Goal: Information Seeking & Learning: Learn about a topic

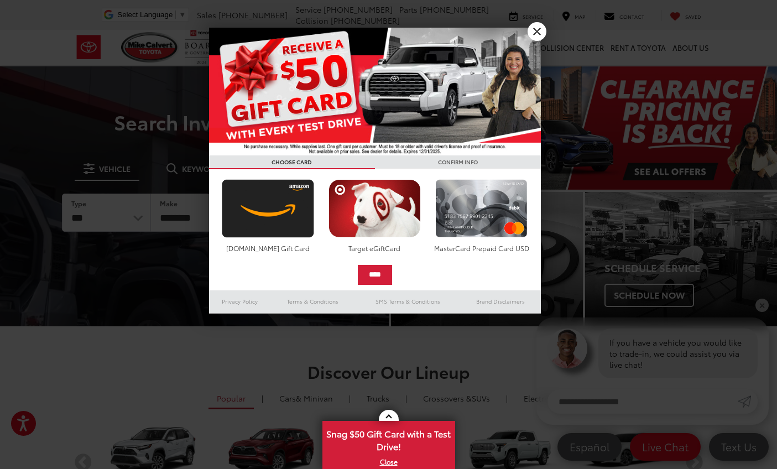
click at [540, 28] on link "X" at bounding box center [536, 31] width 19 height 19
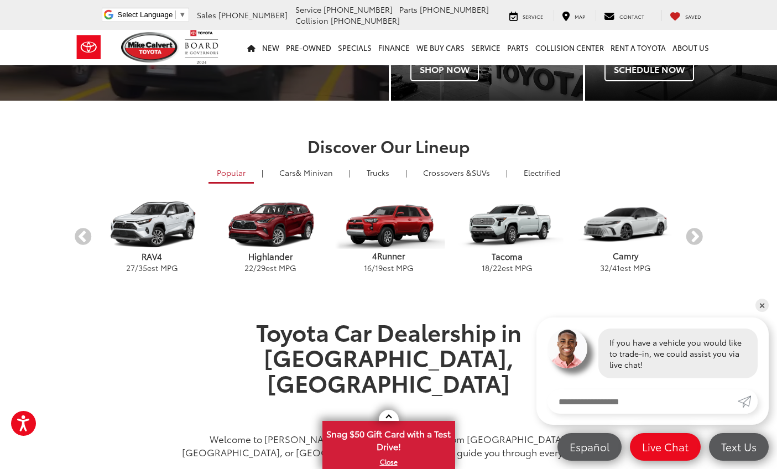
scroll to position [226, 0]
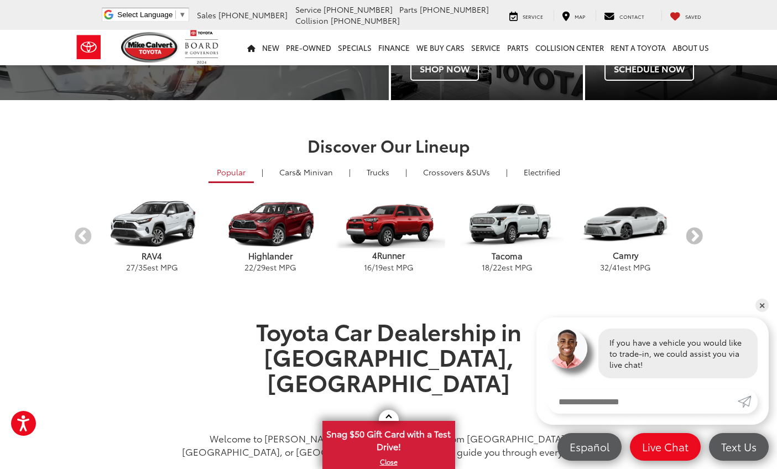
click at [694, 233] on button "Next" at bounding box center [693, 236] width 19 height 19
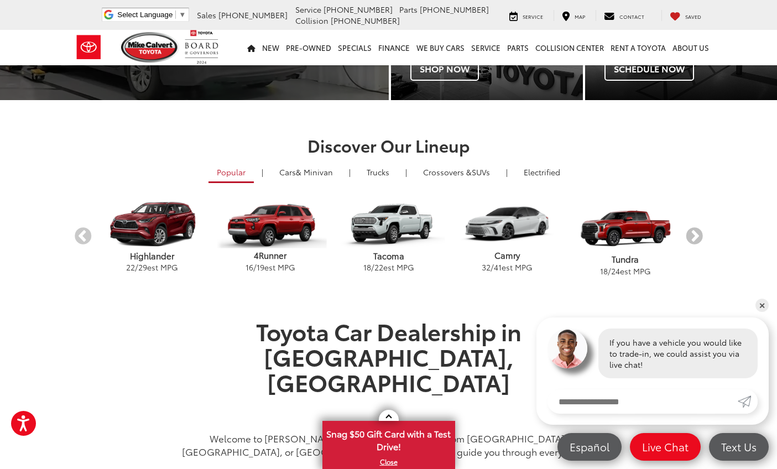
click at [694, 233] on button "Next" at bounding box center [693, 236] width 19 height 19
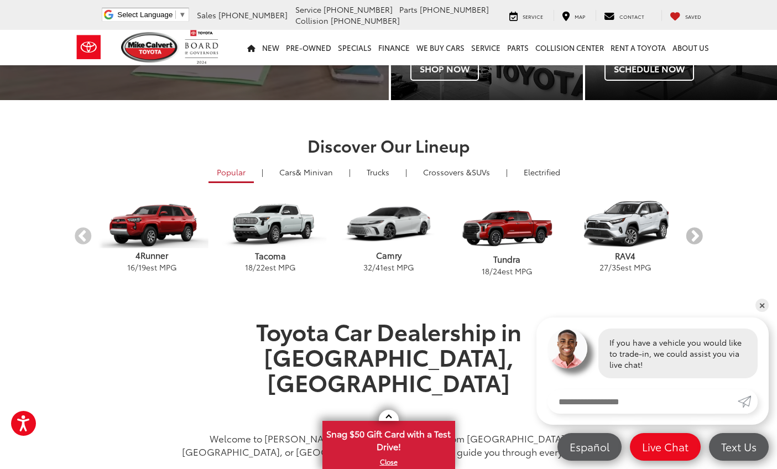
click at [694, 233] on button "Next" at bounding box center [693, 236] width 19 height 19
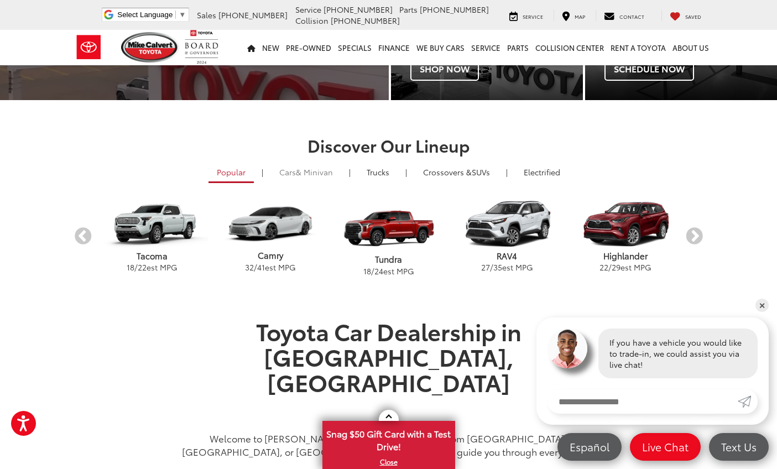
click at [302, 171] on span "& Minivan" at bounding box center [314, 171] width 37 height 11
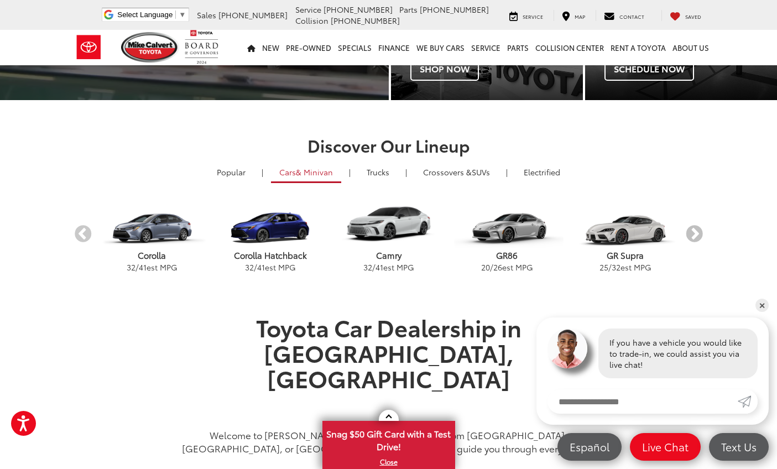
click at [700, 232] on button "Next" at bounding box center [693, 234] width 19 height 19
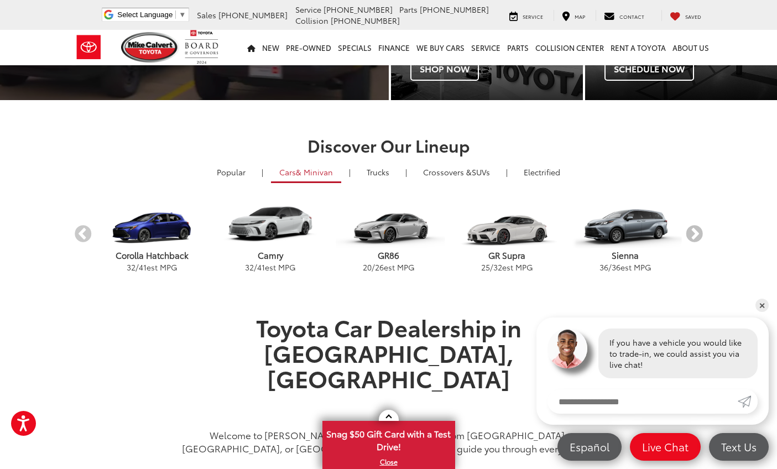
click at [700, 232] on button "Next" at bounding box center [693, 234] width 19 height 19
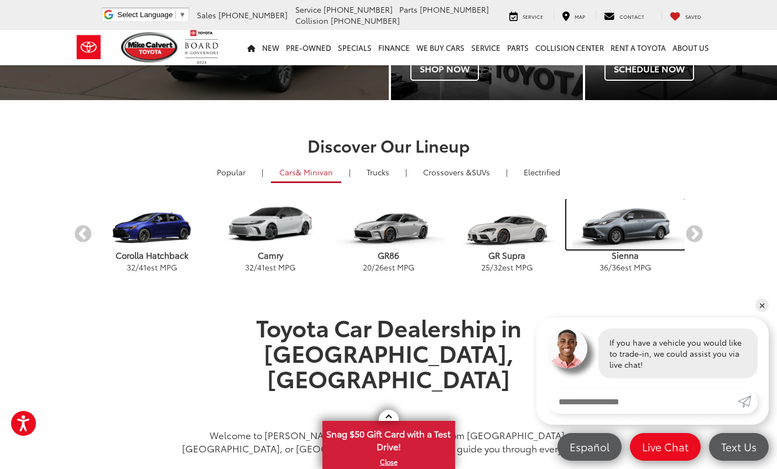
click at [622, 221] on img "carousel" at bounding box center [625, 224] width 118 height 50
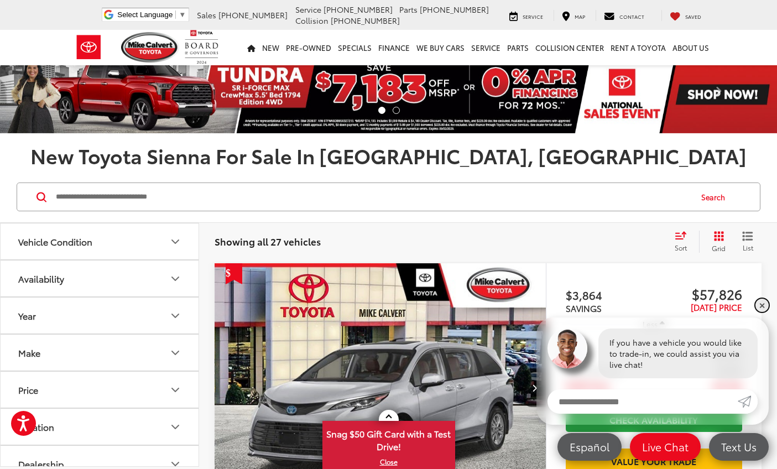
click at [761, 305] on link "✕" at bounding box center [761, 304] width 13 height 13
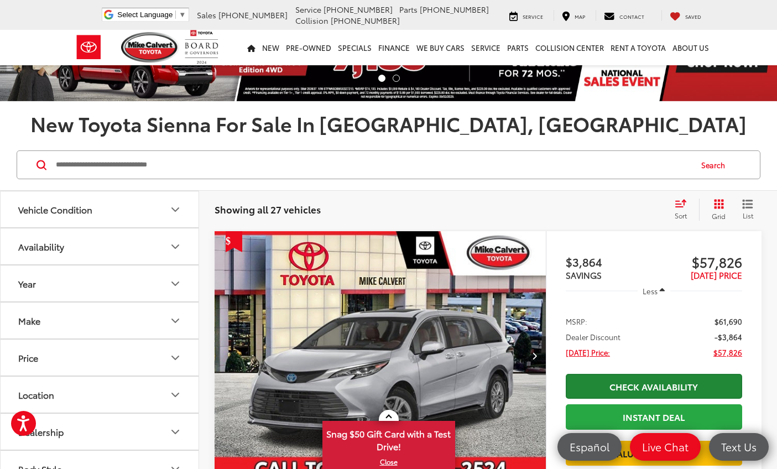
scroll to position [23, 0]
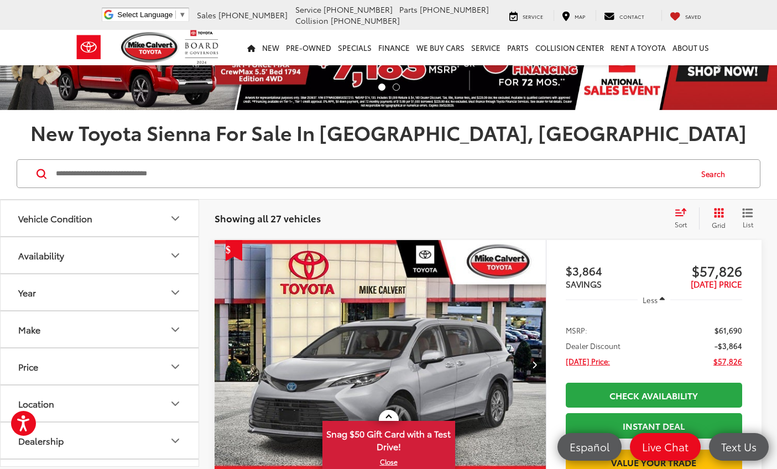
click at [457, 298] on img "2025 Toyota Sienna Platinum 7 Passenger 0" at bounding box center [380, 364] width 333 height 249
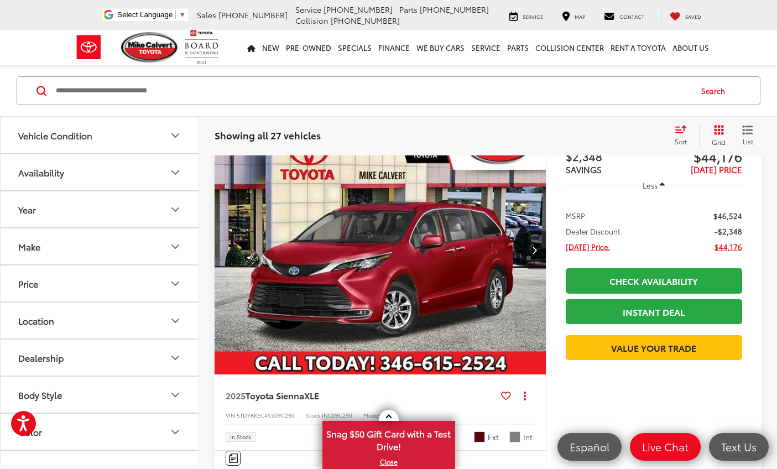
scroll to position [1369, 0]
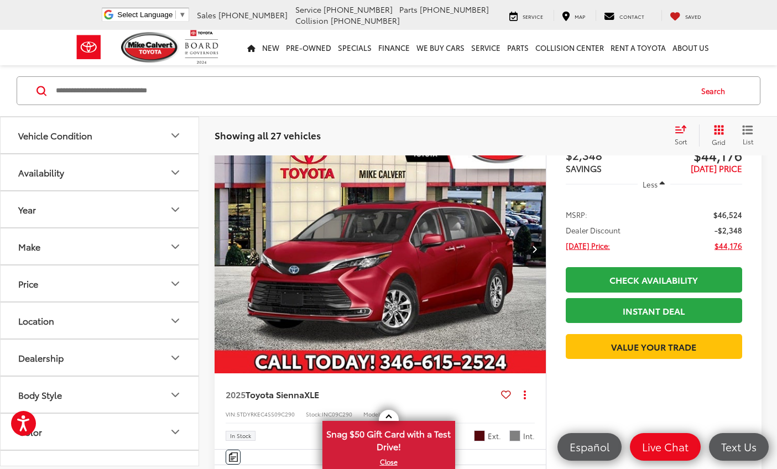
click at [457, 298] on img "2025 Toyota Sienna XLE 0" at bounding box center [380, 248] width 333 height 249
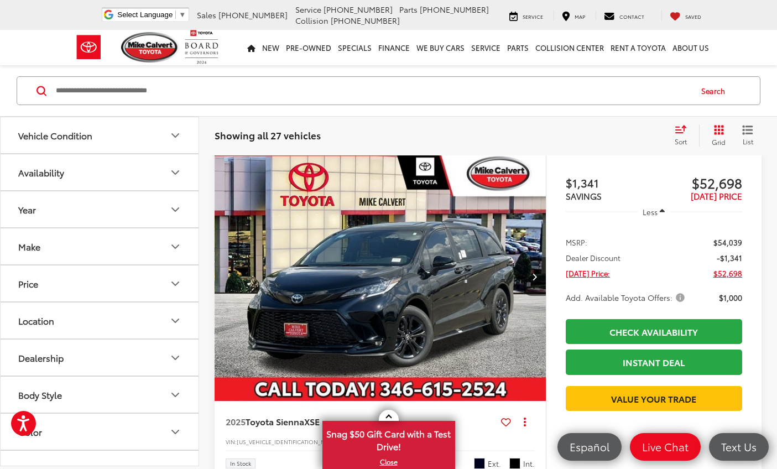
scroll to position [1751, 0]
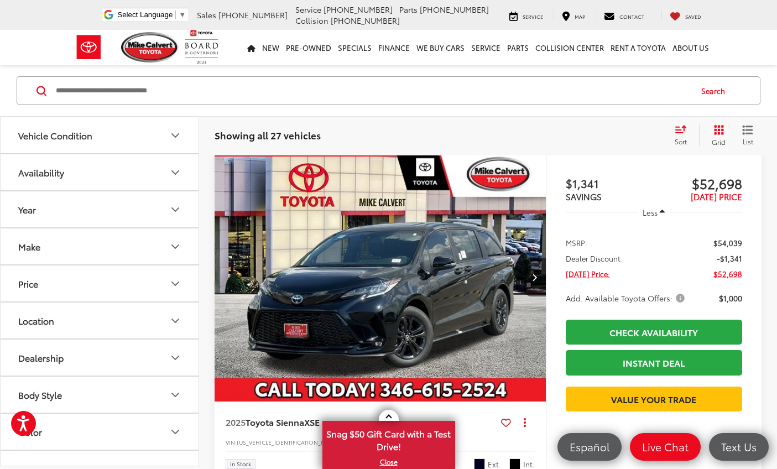
click at [683, 296] on span "Add. Available Toyota Offers:" at bounding box center [625, 297] width 121 height 11
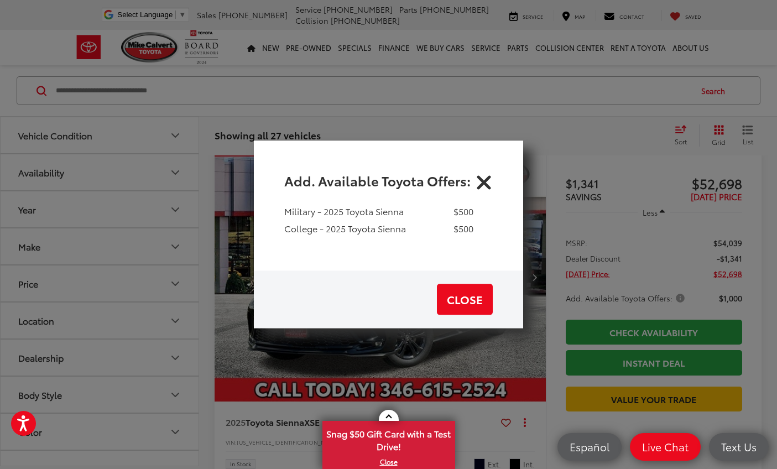
click at [483, 179] on icon "Close" at bounding box center [484, 180] width 18 height 18
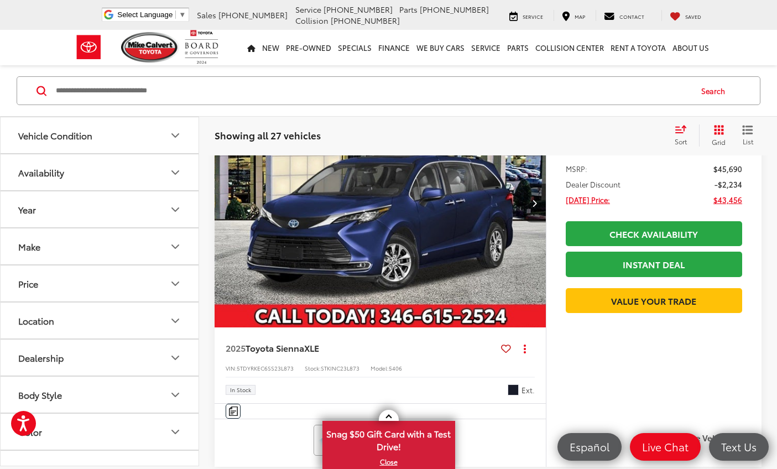
scroll to position [3063, 0]
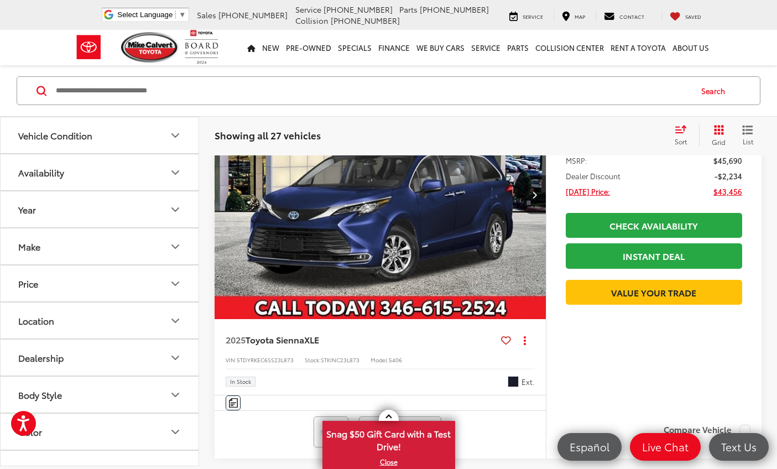
click at [452, 278] on img "2025 Toyota Sienna XLE 0" at bounding box center [380, 194] width 333 height 249
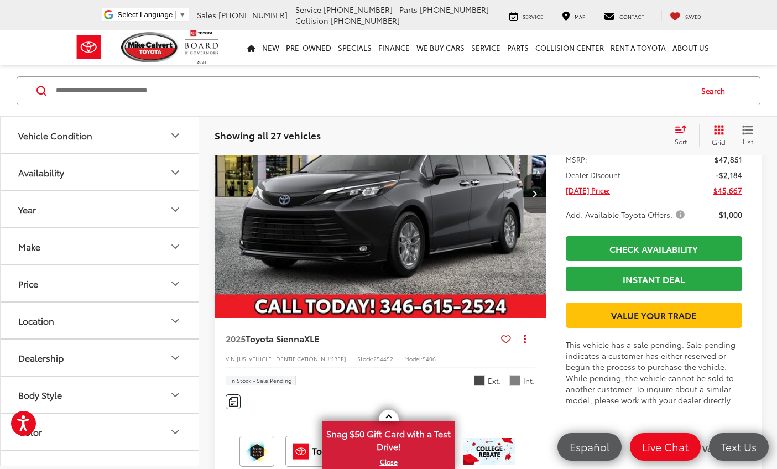
scroll to position [3906, 0]
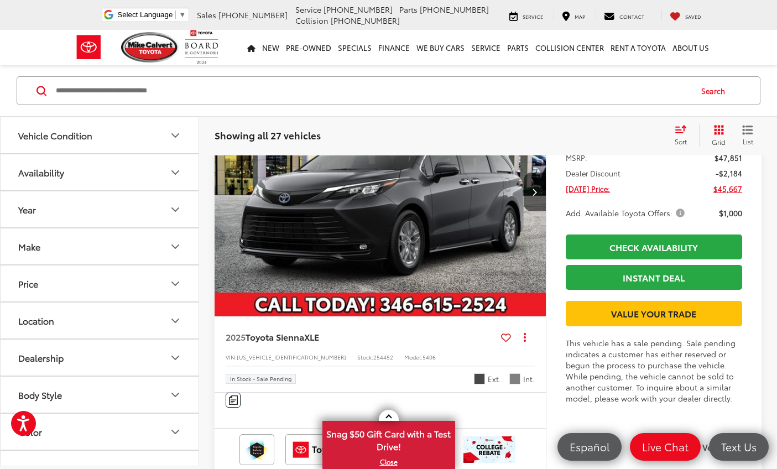
click at [437, 223] on img "2025 Toyota Sienna XLE 0" at bounding box center [380, 191] width 333 height 249
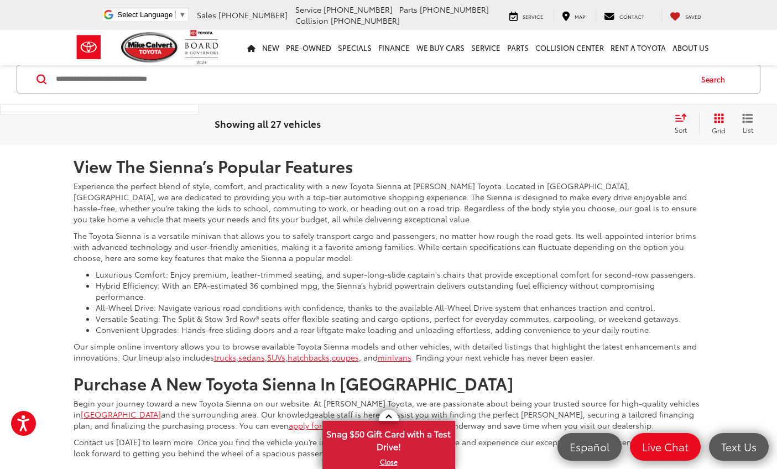
scroll to position [5149, 0]
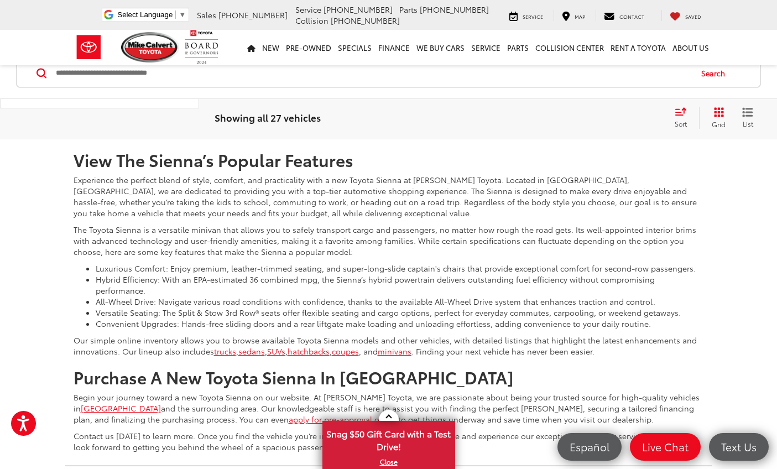
click at [588, 117] on link "2" at bounding box center [596, 107] width 17 height 20
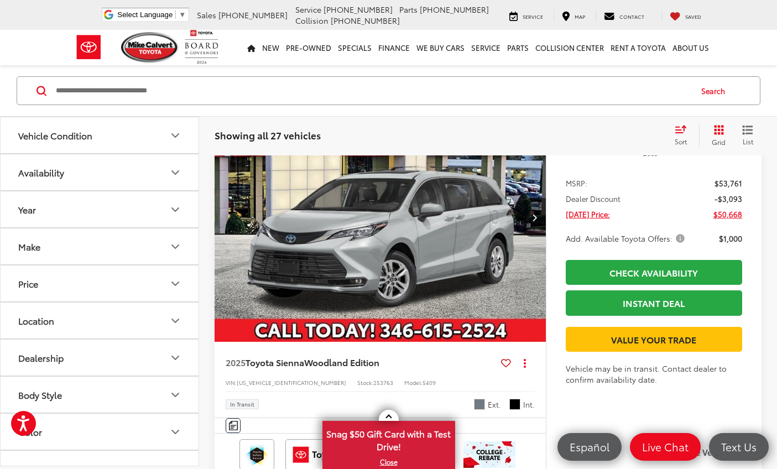
scroll to position [169, 0]
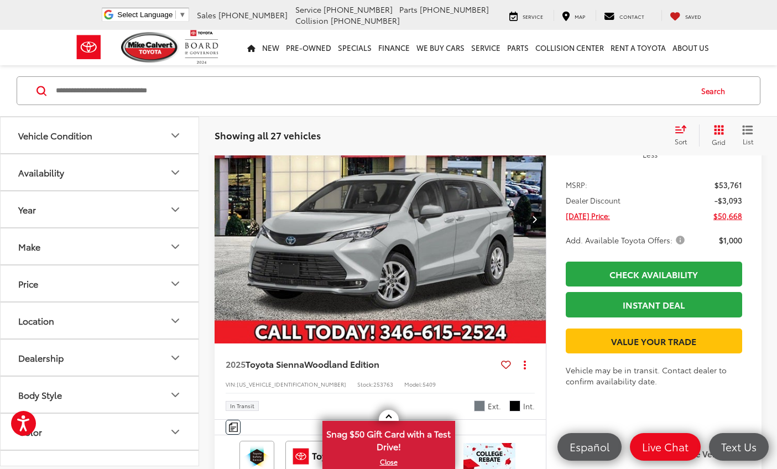
click at [448, 261] on img "2025 Toyota Sienna Woodland Edition 0" at bounding box center [380, 219] width 333 height 249
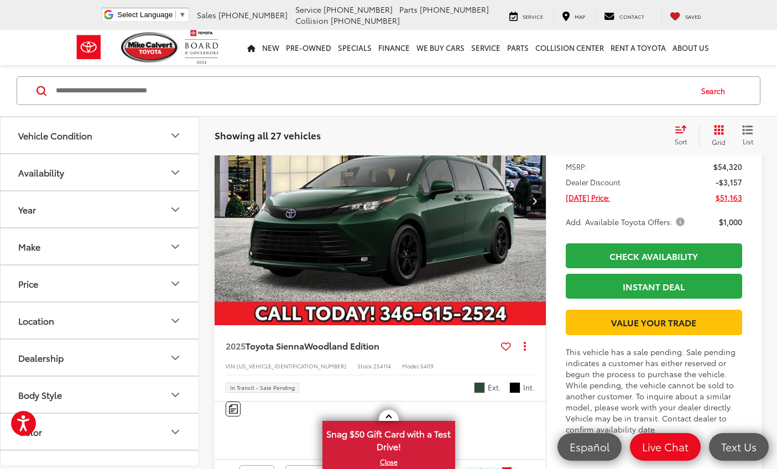
scroll to position [606, 0]
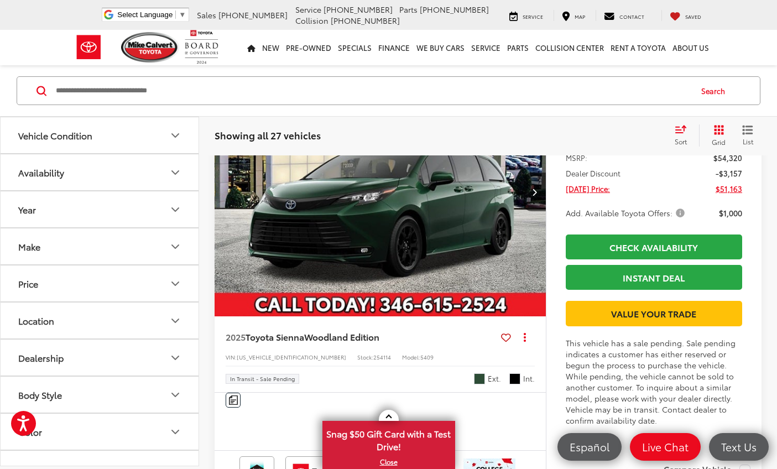
click at [448, 264] on img "2025 Toyota Sienna Woodland Edition 0" at bounding box center [380, 191] width 333 height 249
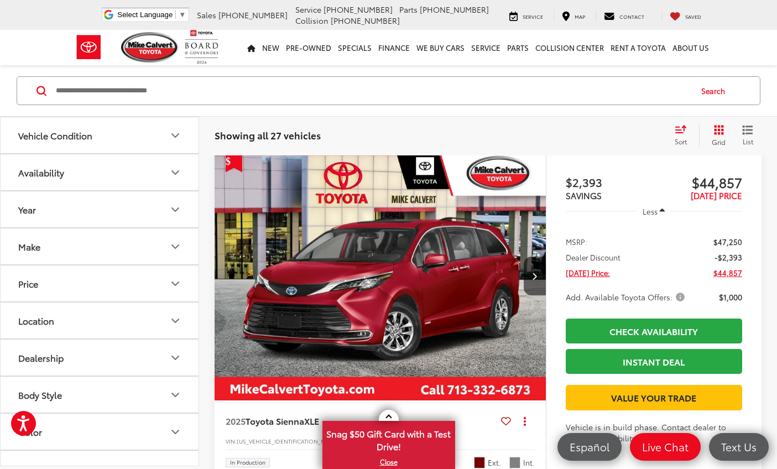
scroll to position [2758, 0]
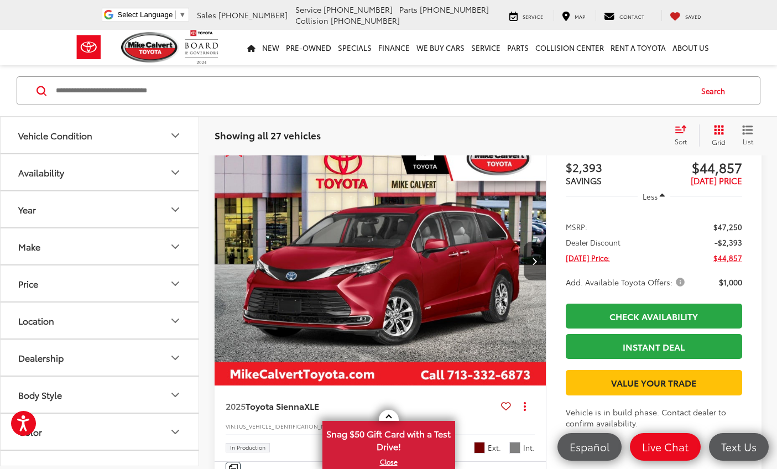
click at [411, 0] on div "Mike Calvert Toyota Select Language ​ ▼ Sales 713-597-5313 Service 346-577-8734…" at bounding box center [388, 15] width 647 height 30
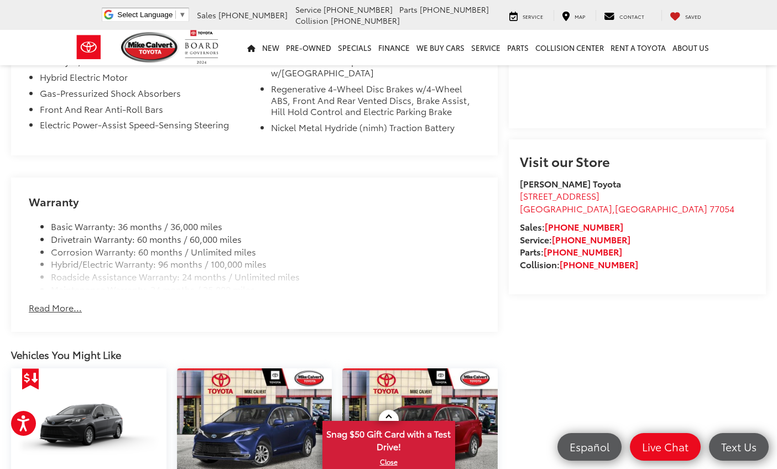
scroll to position [994, 0]
click at [54, 301] on button "Read More..." at bounding box center [55, 307] width 53 height 13
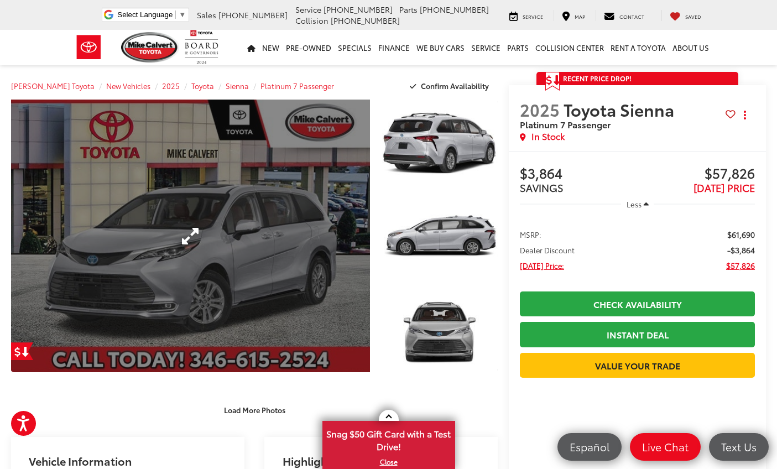
scroll to position [0, 0]
